Goal: Information Seeking & Learning: Check status

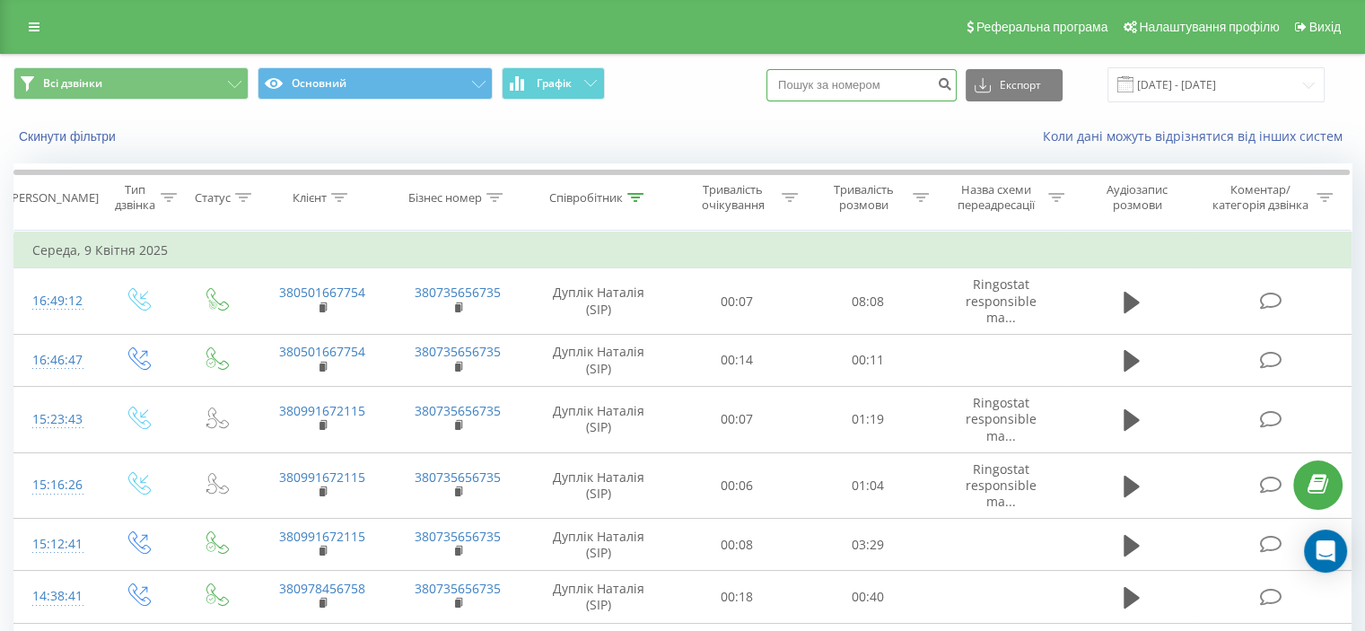
click at [862, 87] on input at bounding box center [861, 85] width 190 height 32
paste input "0509179083"
type input "0509179083"
click at [952, 80] on icon "submit" at bounding box center [944, 81] width 15 height 11
